Goal: Find specific page/section: Find specific page/section

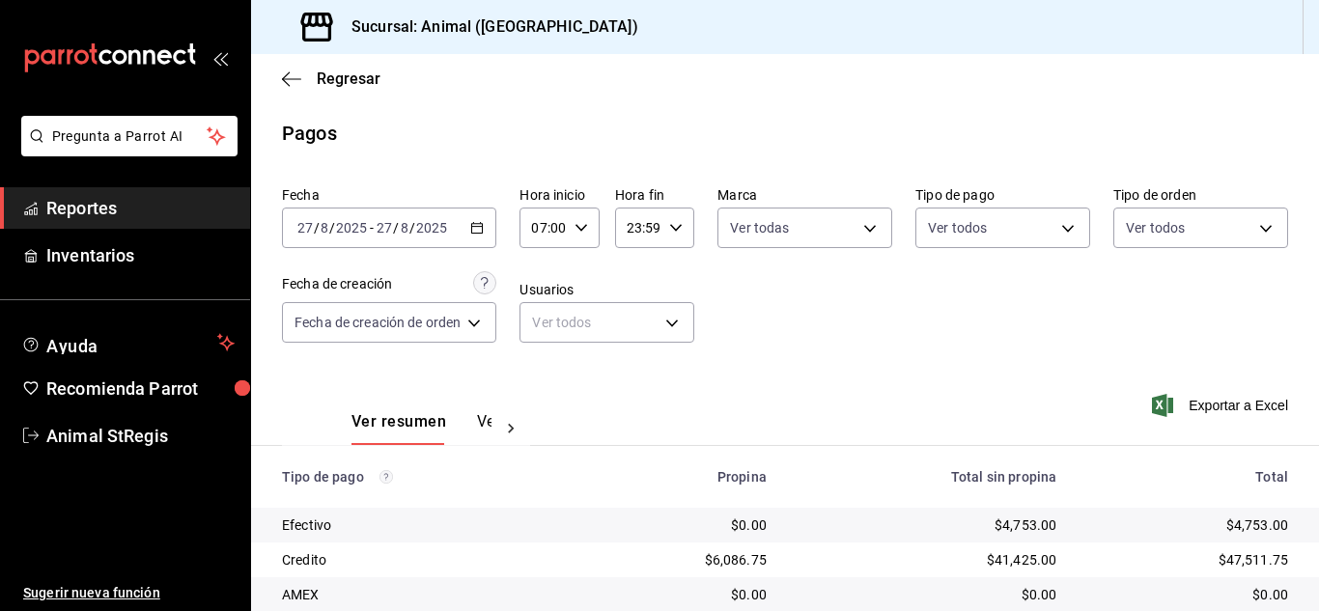
scroll to position [241, 0]
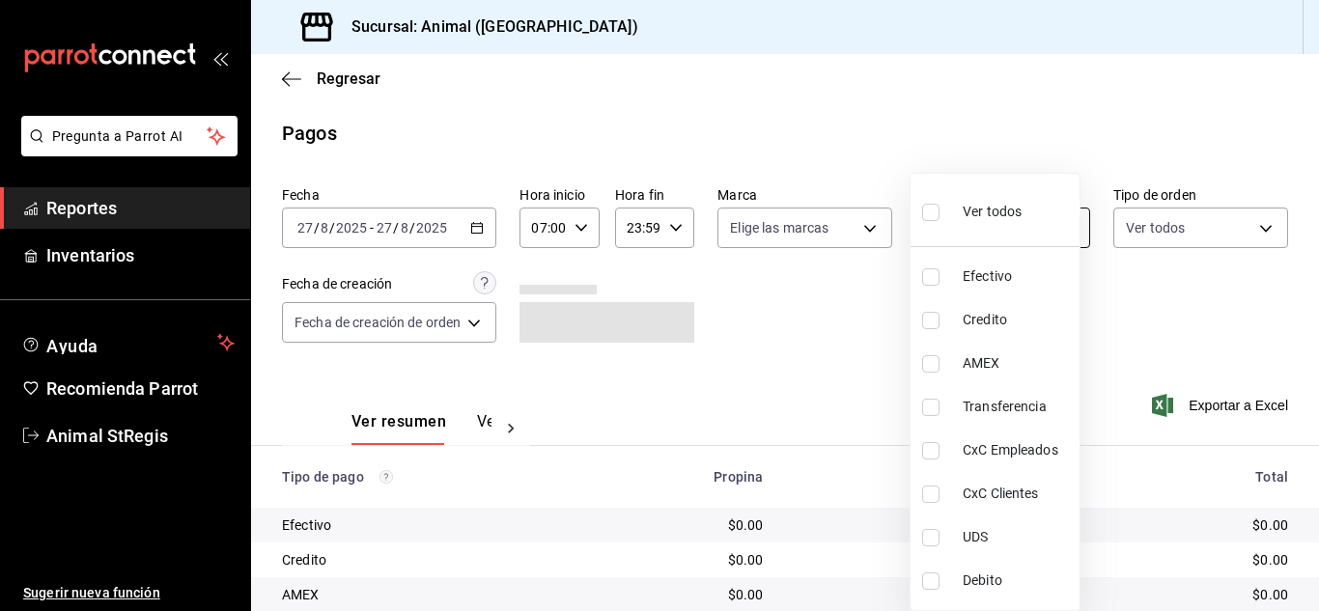
click at [967, 218] on body "Pregunta a Parrot AI Reportes Inventarios Ayuda Recomienda Parrot Animal StRegi…" at bounding box center [659, 305] width 1319 height 611
click at [932, 210] on input "checkbox" at bounding box center [930, 212] width 17 height 17
checkbox input "true"
type input "5a0f3365-d715-4940-adc4-656debb7822a,fc07b02b-84a7-4dba-9bff-98bba82b1290,ff2b0…"
checkbox input "true"
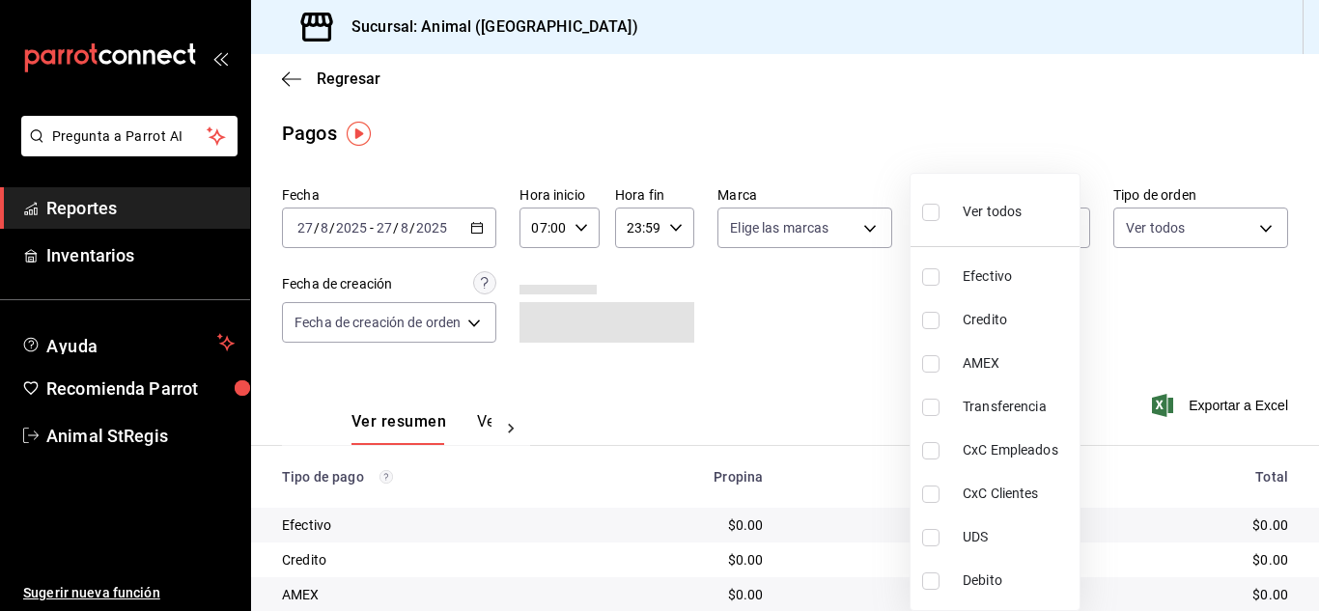
checkbox input "true"
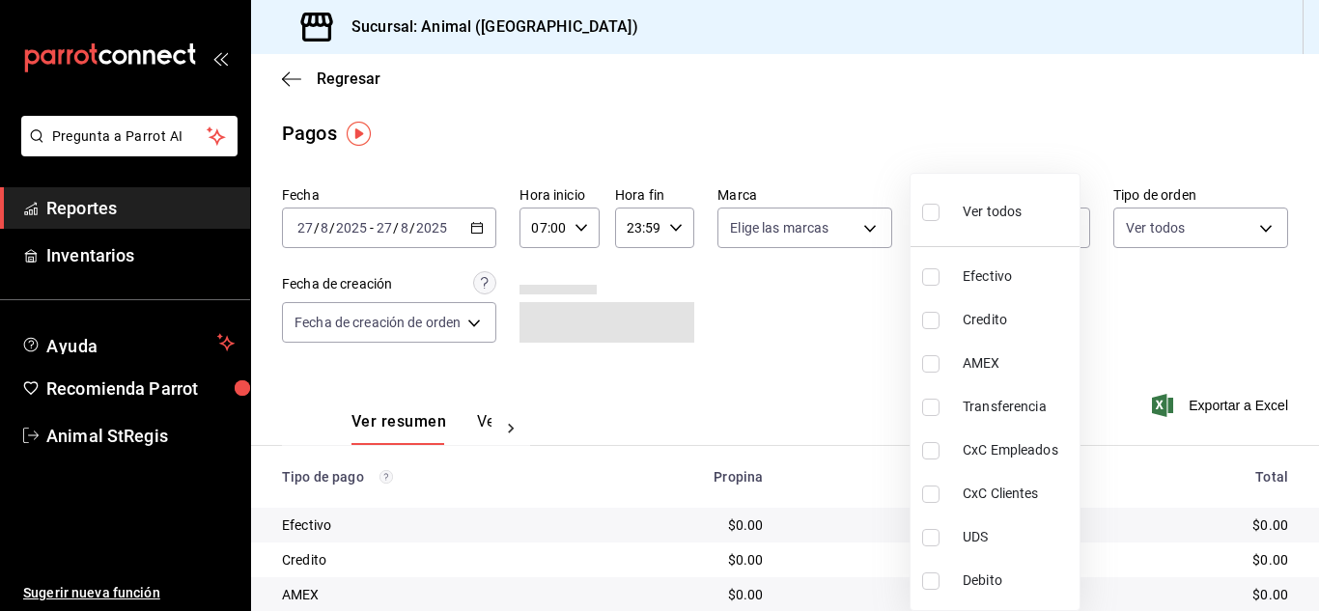
checkbox input "true"
click at [875, 291] on div at bounding box center [659, 305] width 1319 height 611
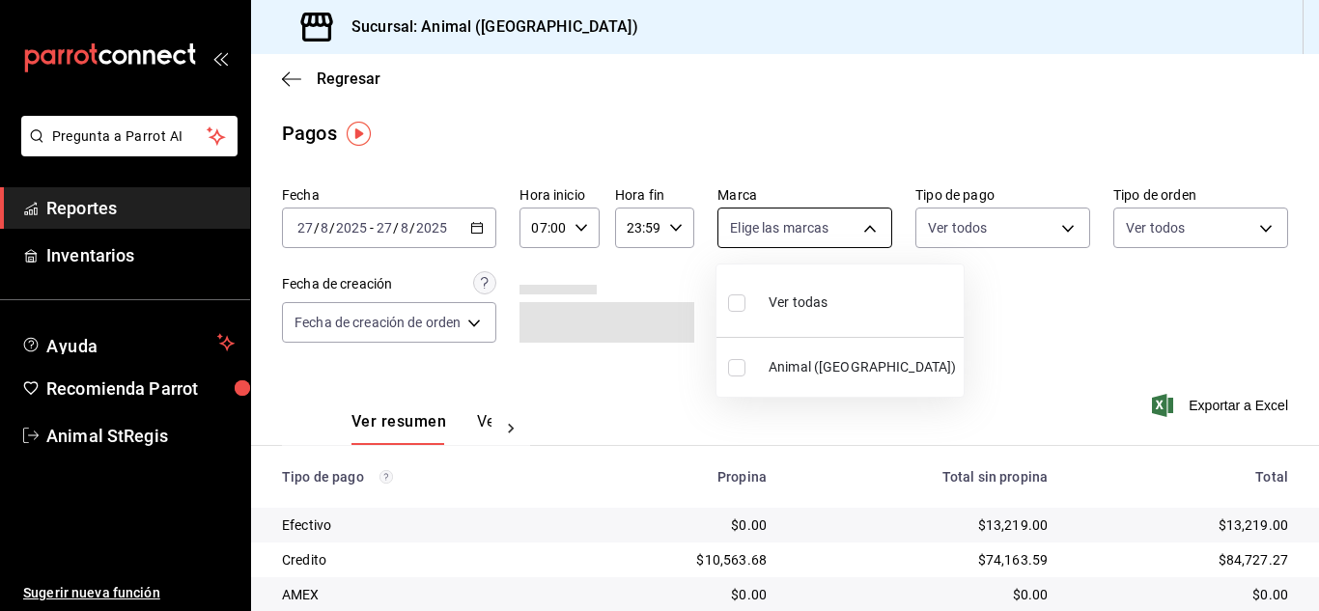
click at [830, 236] on body "Pregunta a Parrot AI Reportes Inventarios Ayuda Recomienda Parrot Animal StRegi…" at bounding box center [659, 305] width 1319 height 611
click at [739, 307] on input "checkbox" at bounding box center [736, 303] width 17 height 17
checkbox input "true"
type input "3f39fcdc-c8c4-4fff-883a-47b345d9391c"
checkbox input "true"
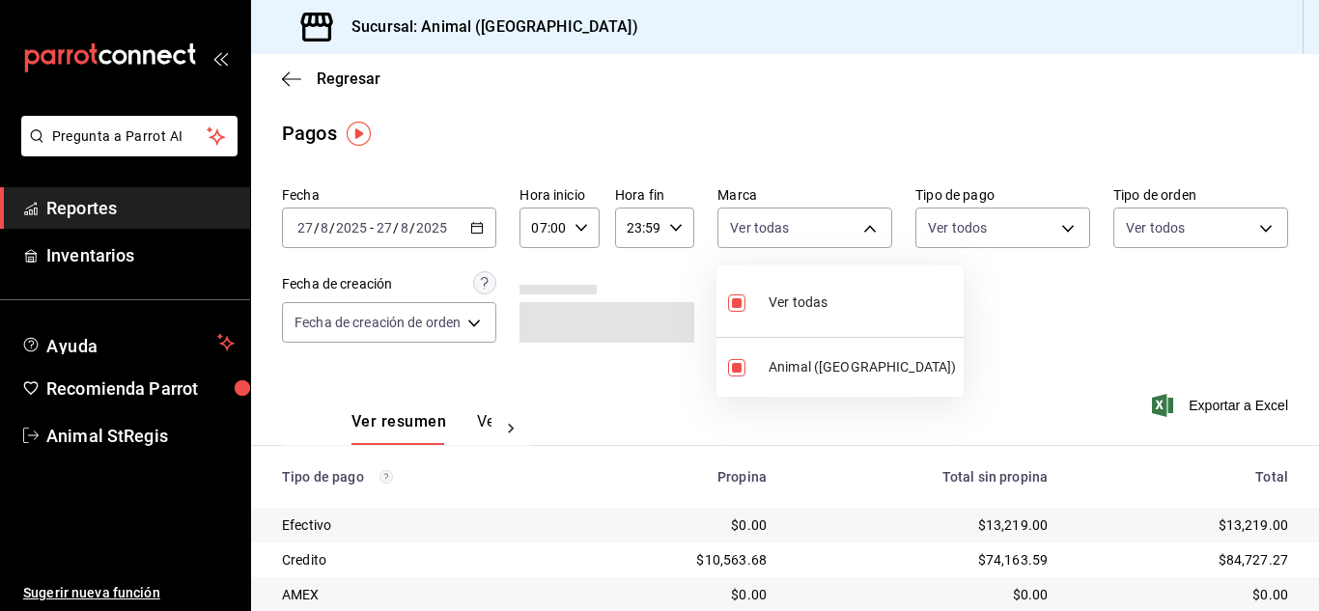
click at [822, 163] on div at bounding box center [659, 305] width 1319 height 611
click at [1156, 88] on div "Regresar" at bounding box center [785, 78] width 1068 height 49
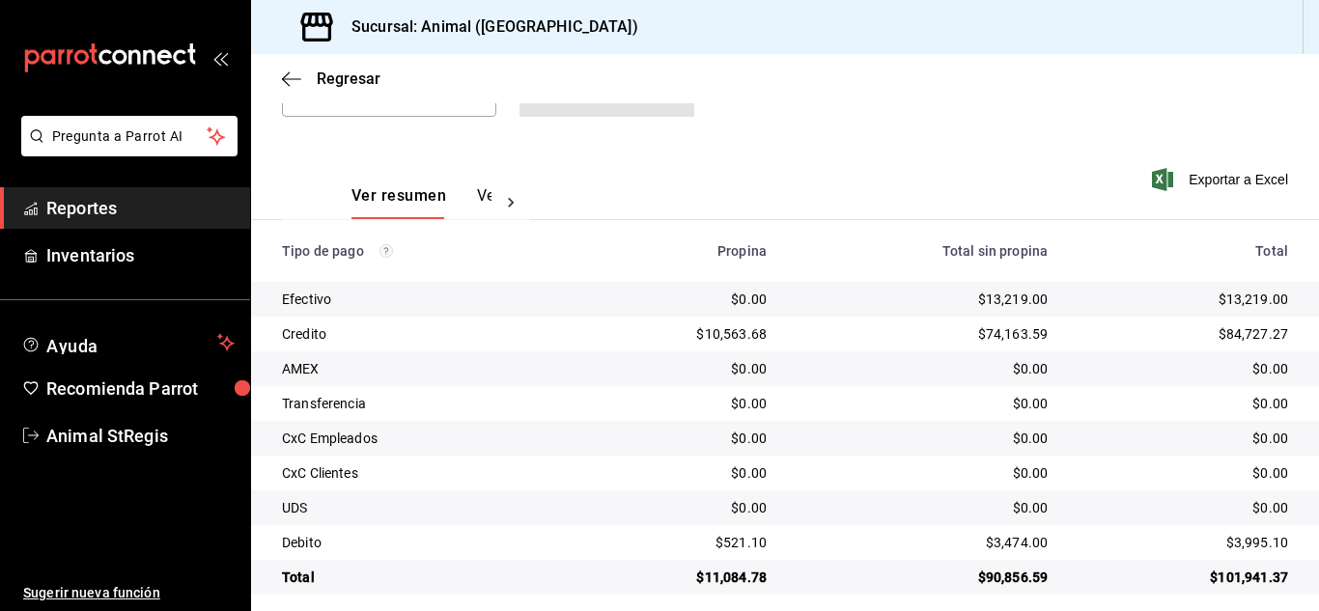
scroll to position [241, 0]
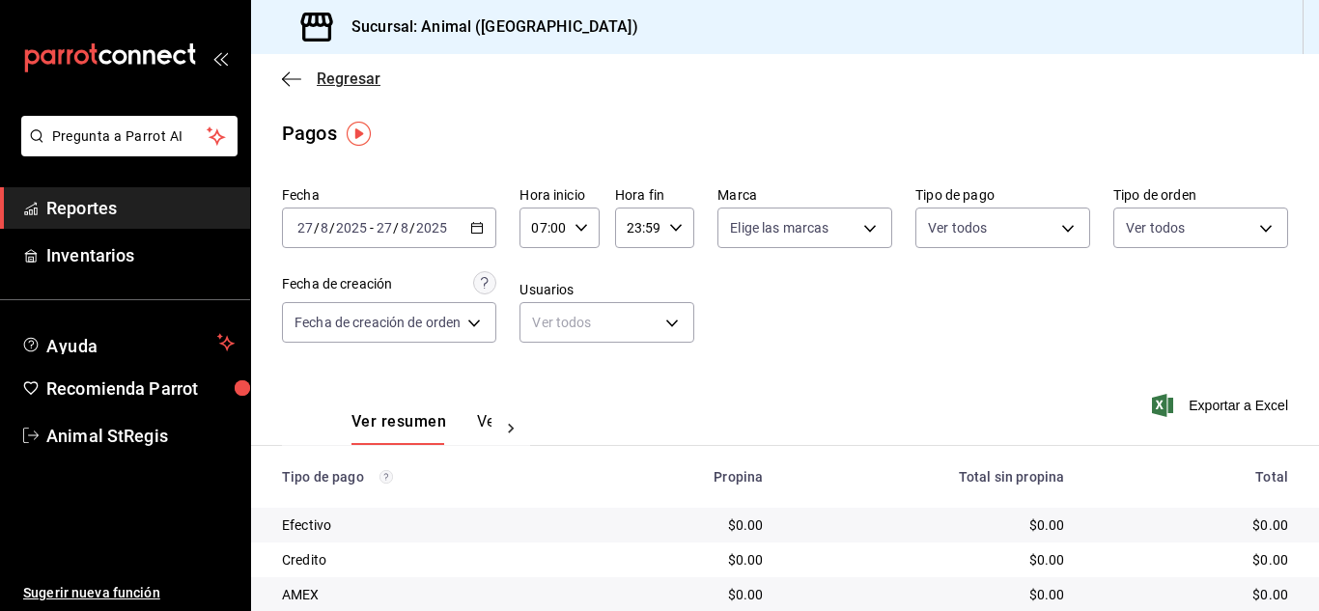
click at [343, 78] on span "Regresar" at bounding box center [349, 79] width 64 height 18
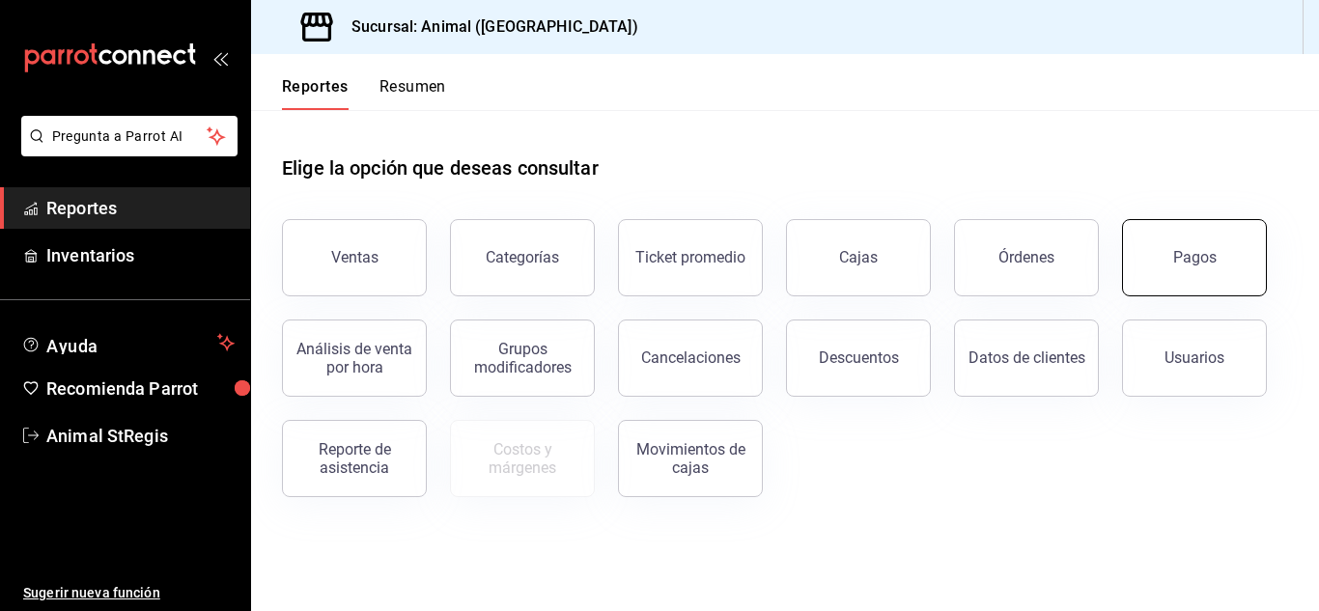
click at [1152, 268] on button "Pagos" at bounding box center [1194, 257] width 145 height 77
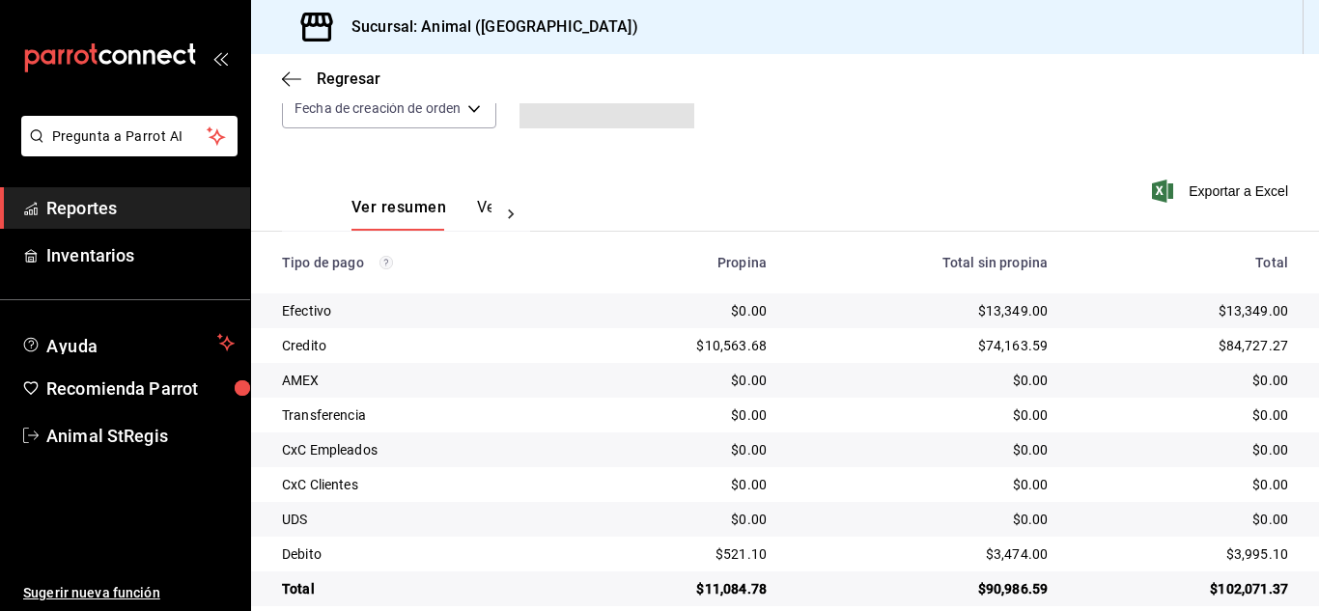
scroll to position [241, 0]
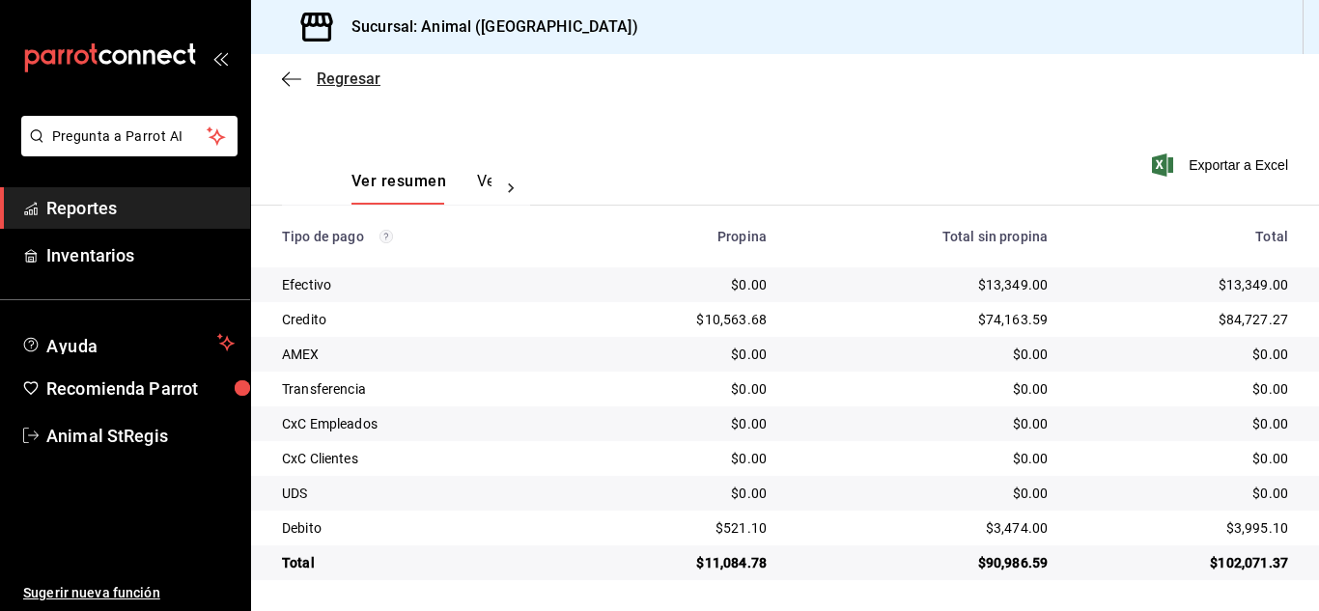
click at [345, 80] on span "Regresar" at bounding box center [349, 79] width 64 height 18
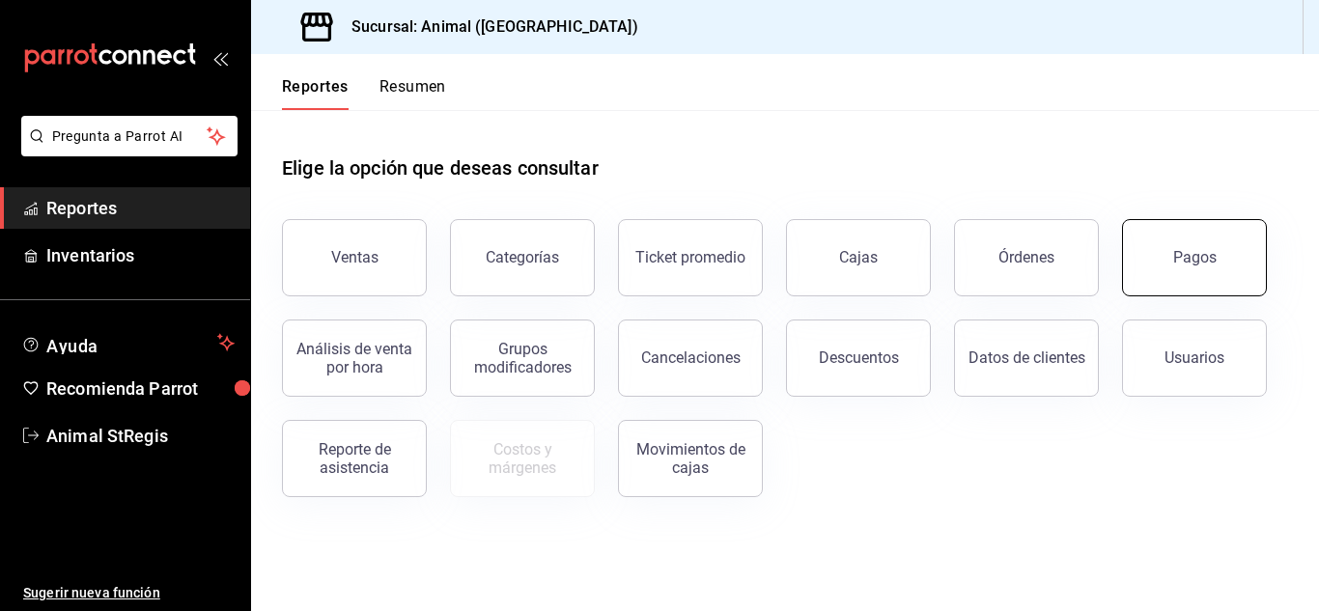
click at [1178, 242] on button "Pagos" at bounding box center [1194, 257] width 145 height 77
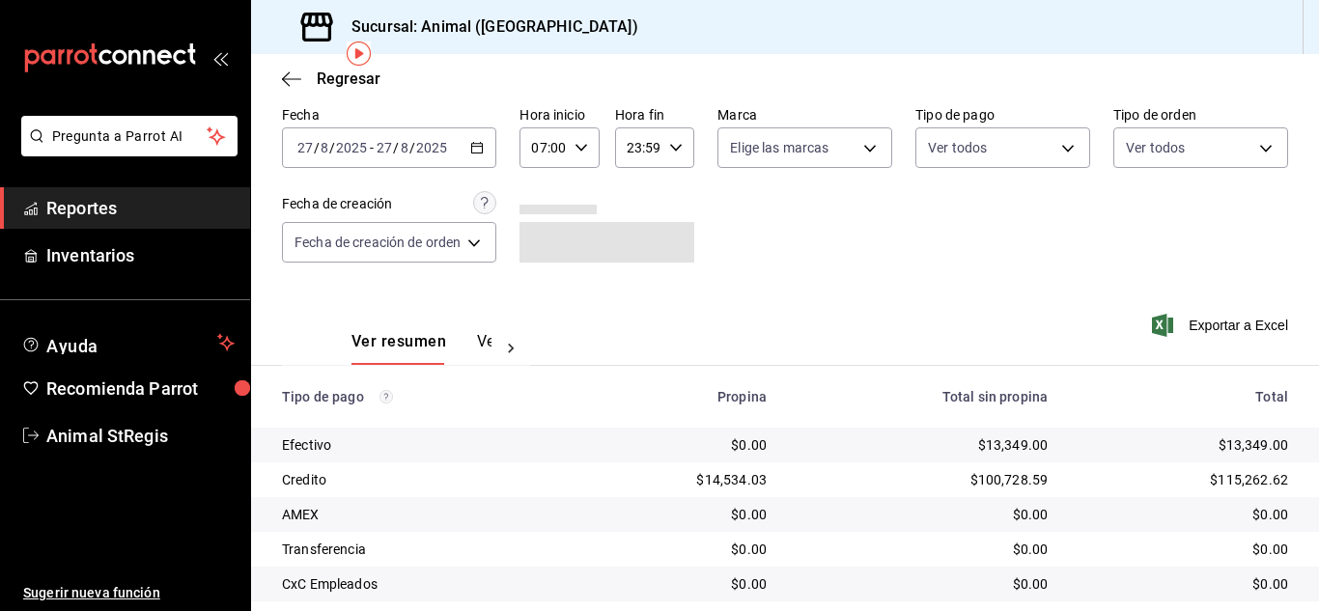
scroll to position [241, 0]
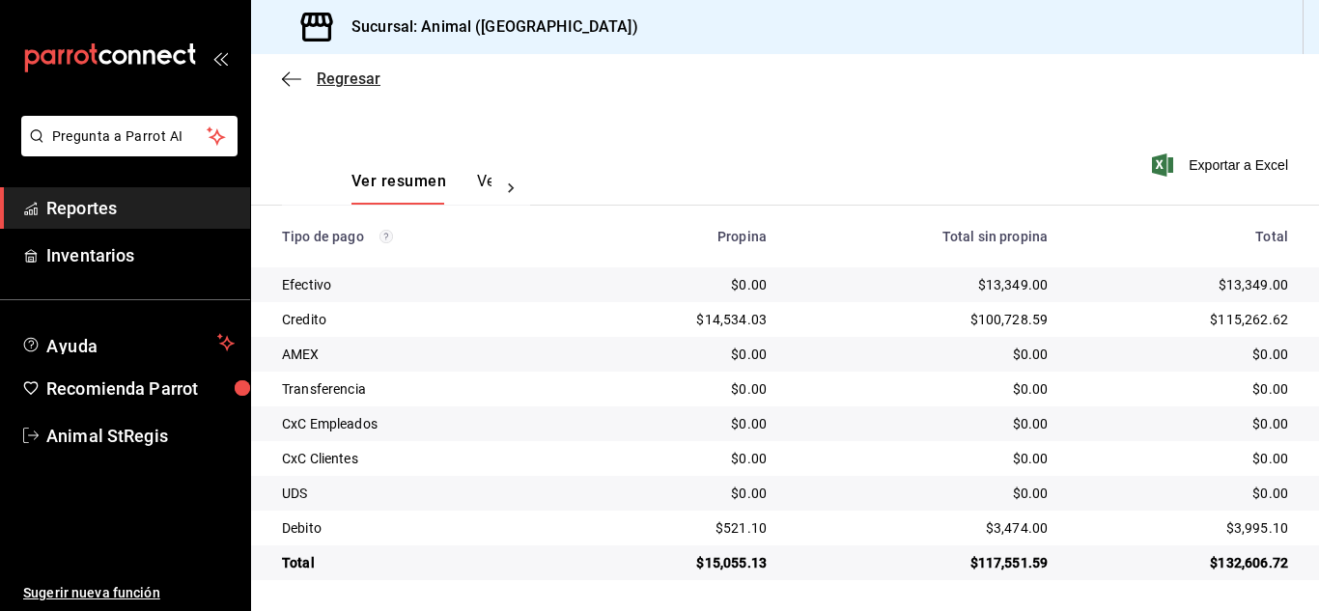
click at [344, 75] on span "Regresar" at bounding box center [349, 79] width 64 height 18
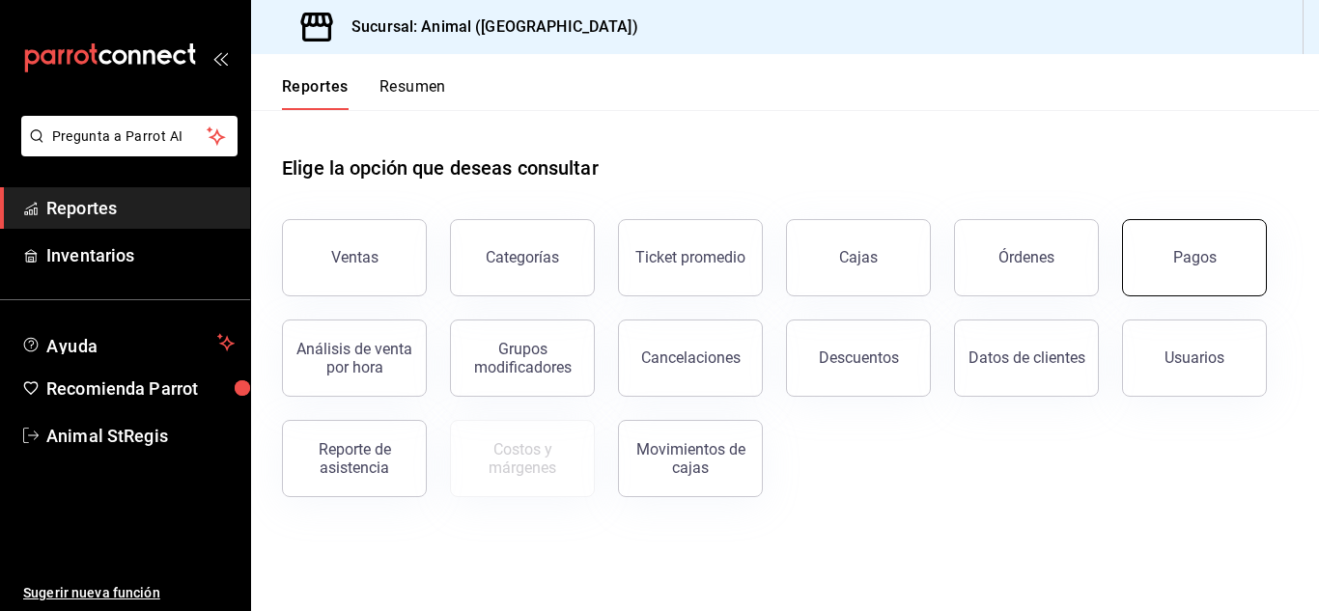
click at [1213, 268] on button "Pagos" at bounding box center [1194, 257] width 145 height 77
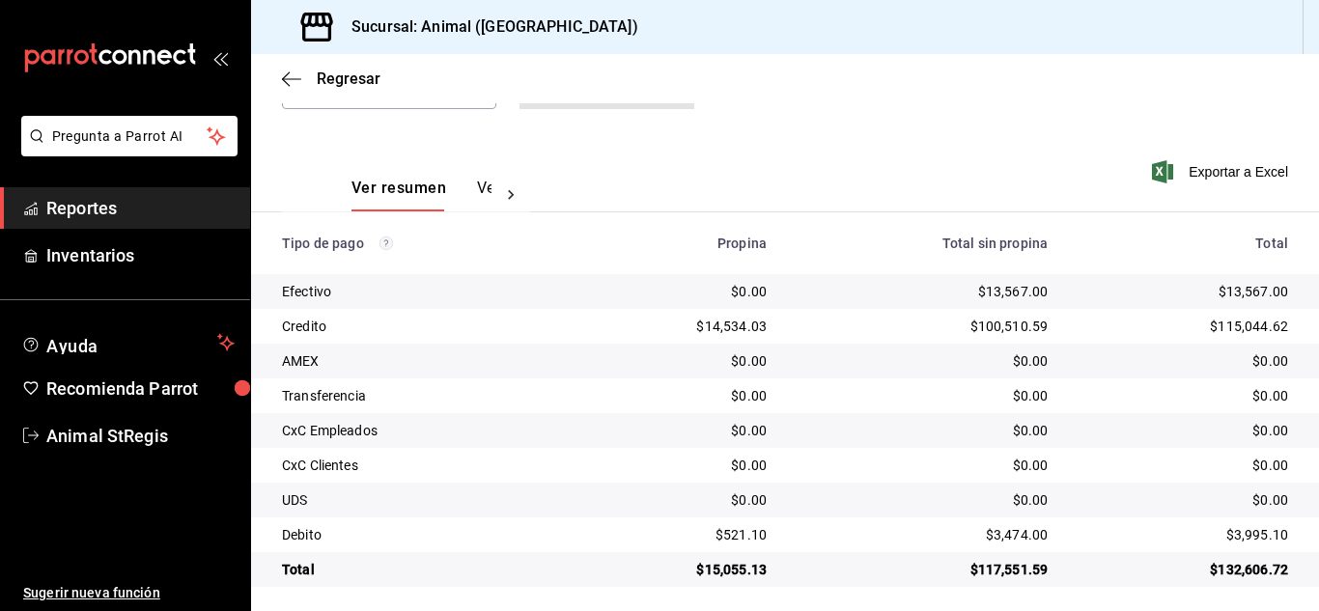
scroll to position [241, 0]
